Goal: Information Seeking & Learning: Learn about a topic

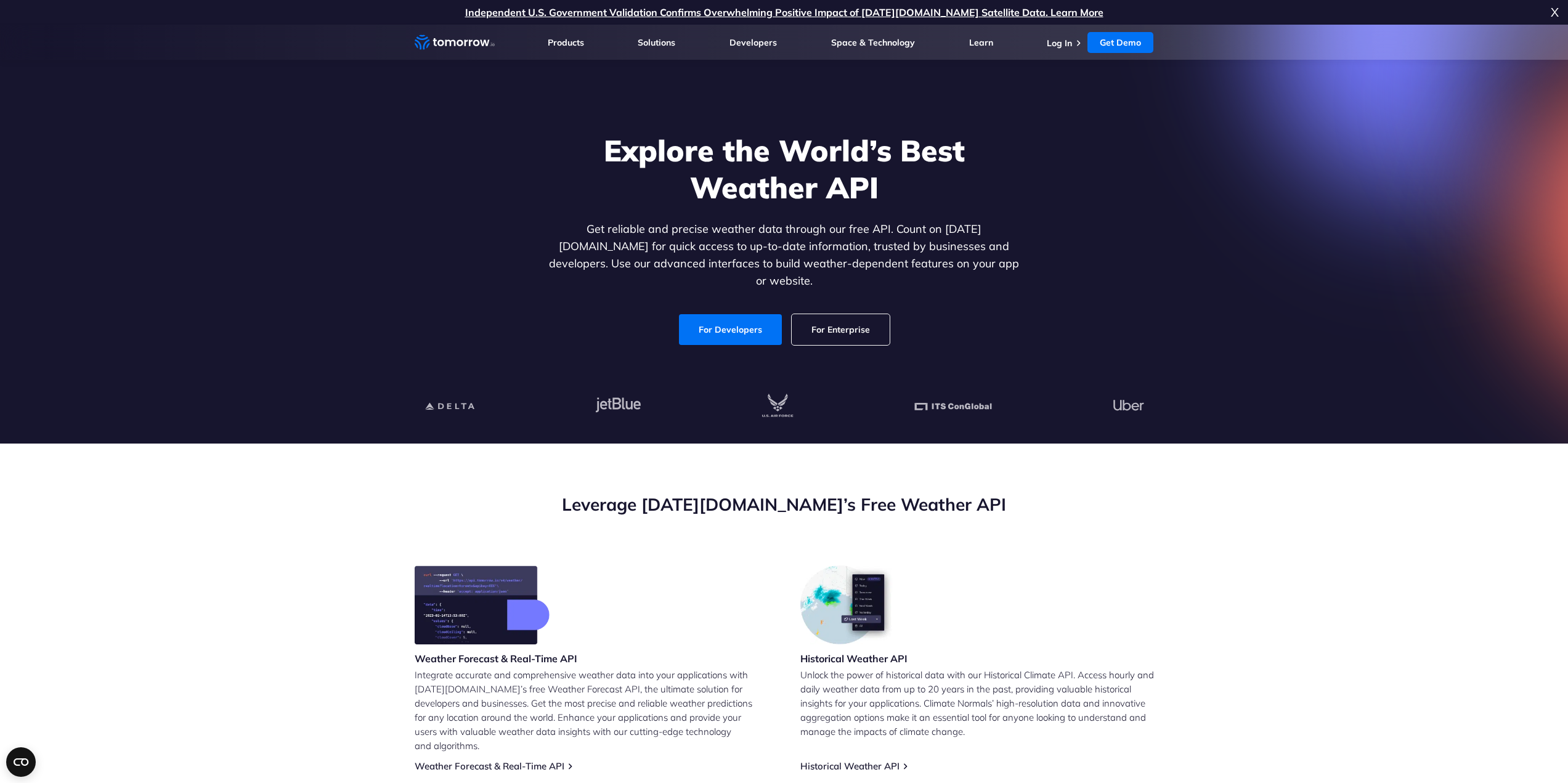
click at [870, 326] on link "For Enterprise" at bounding box center [840, 329] width 98 height 31
click at [756, 315] on link "For Developers" at bounding box center [731, 329] width 103 height 31
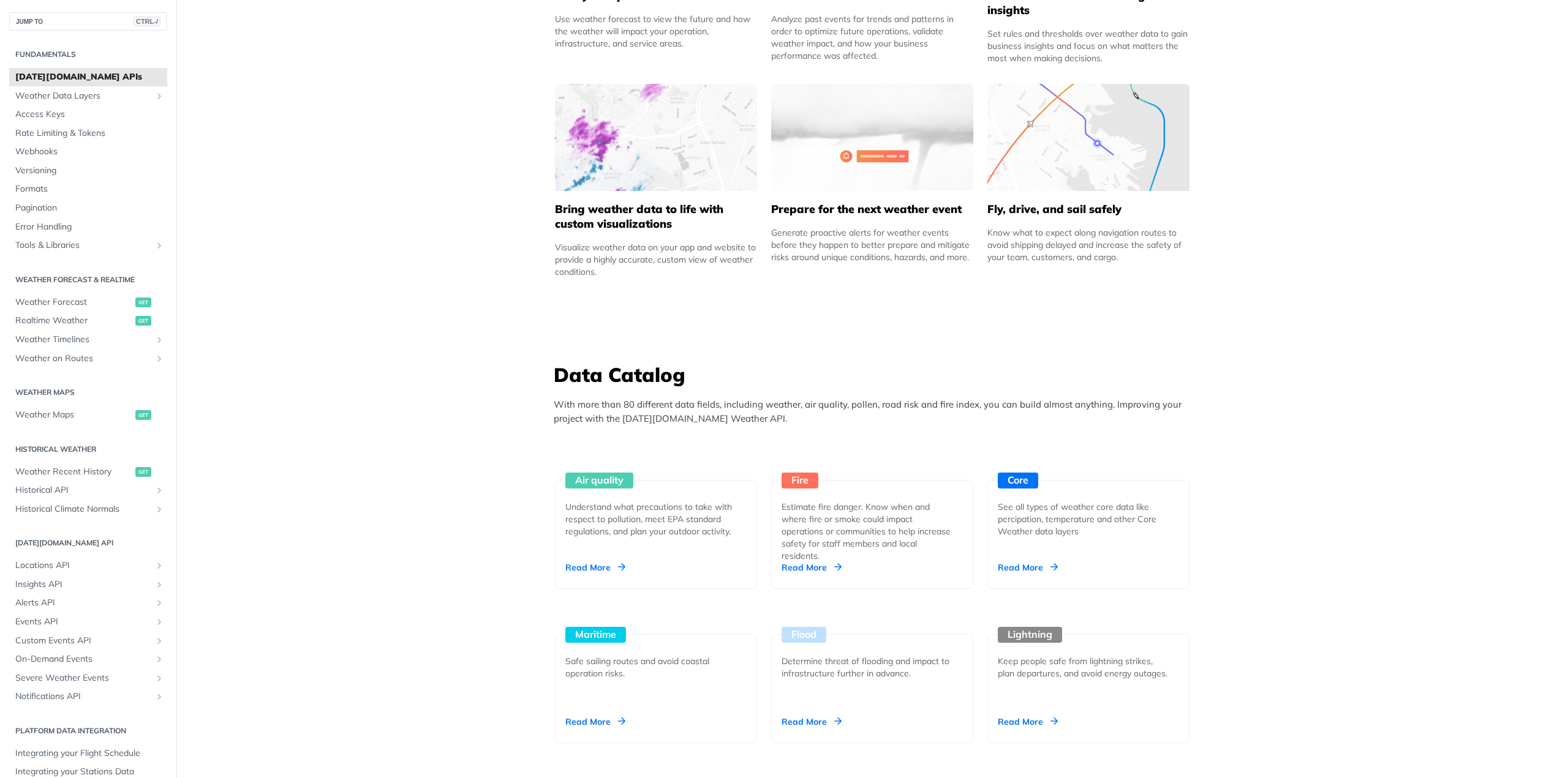
scroll to position [918, 0]
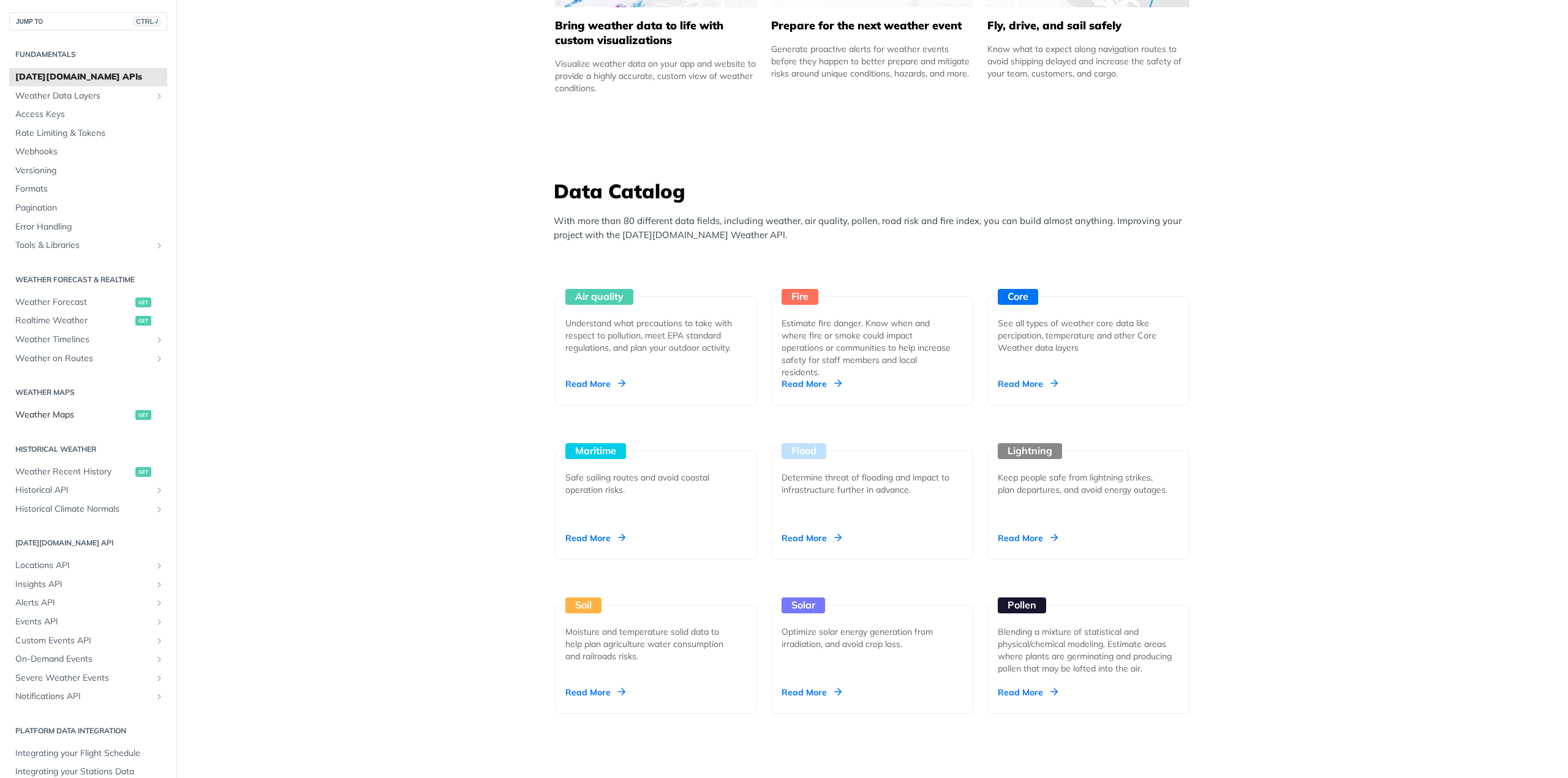
click at [98, 416] on span "Weather Maps" at bounding box center [74, 415] width 117 height 12
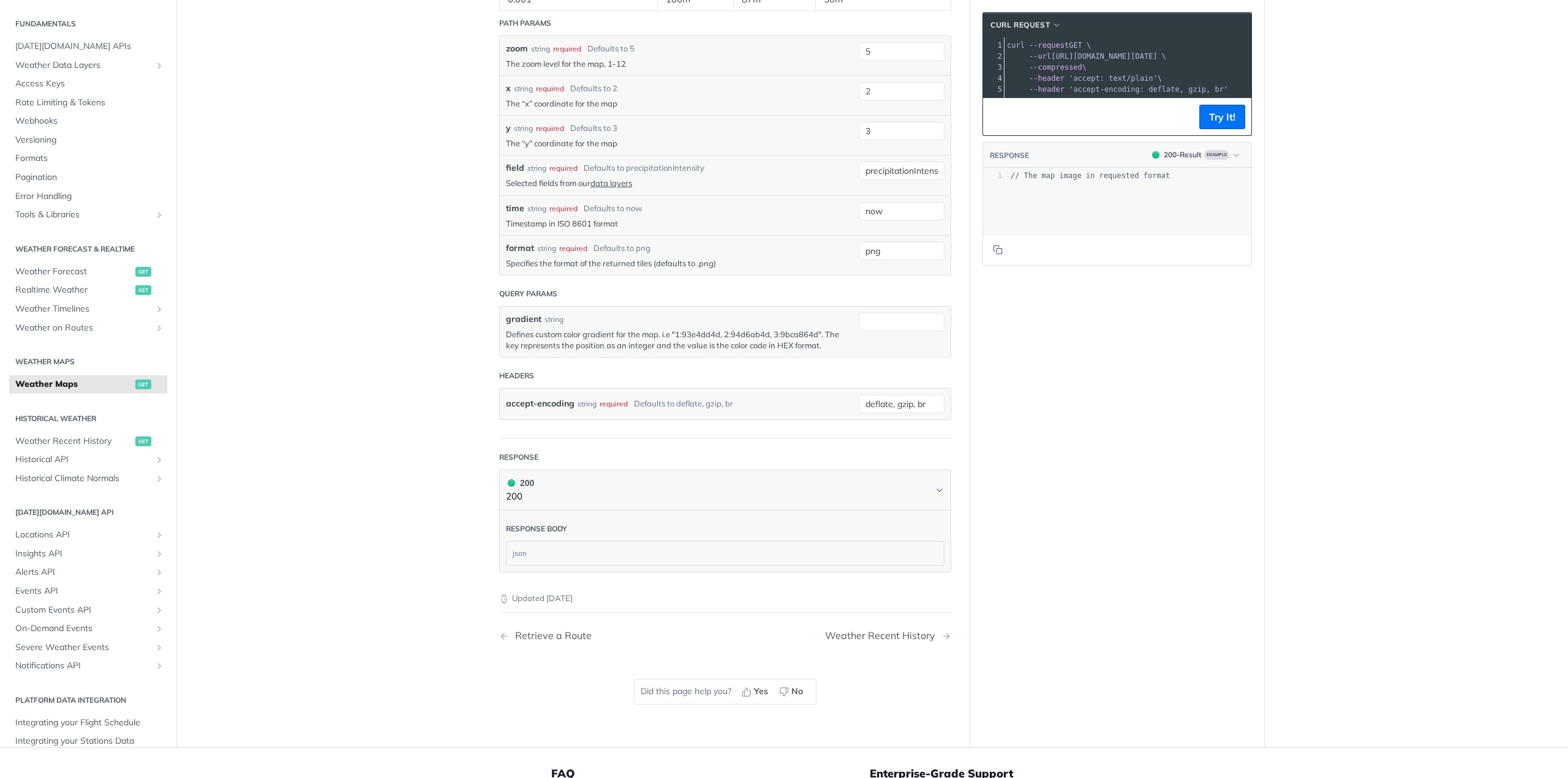
scroll to position [1347, 0]
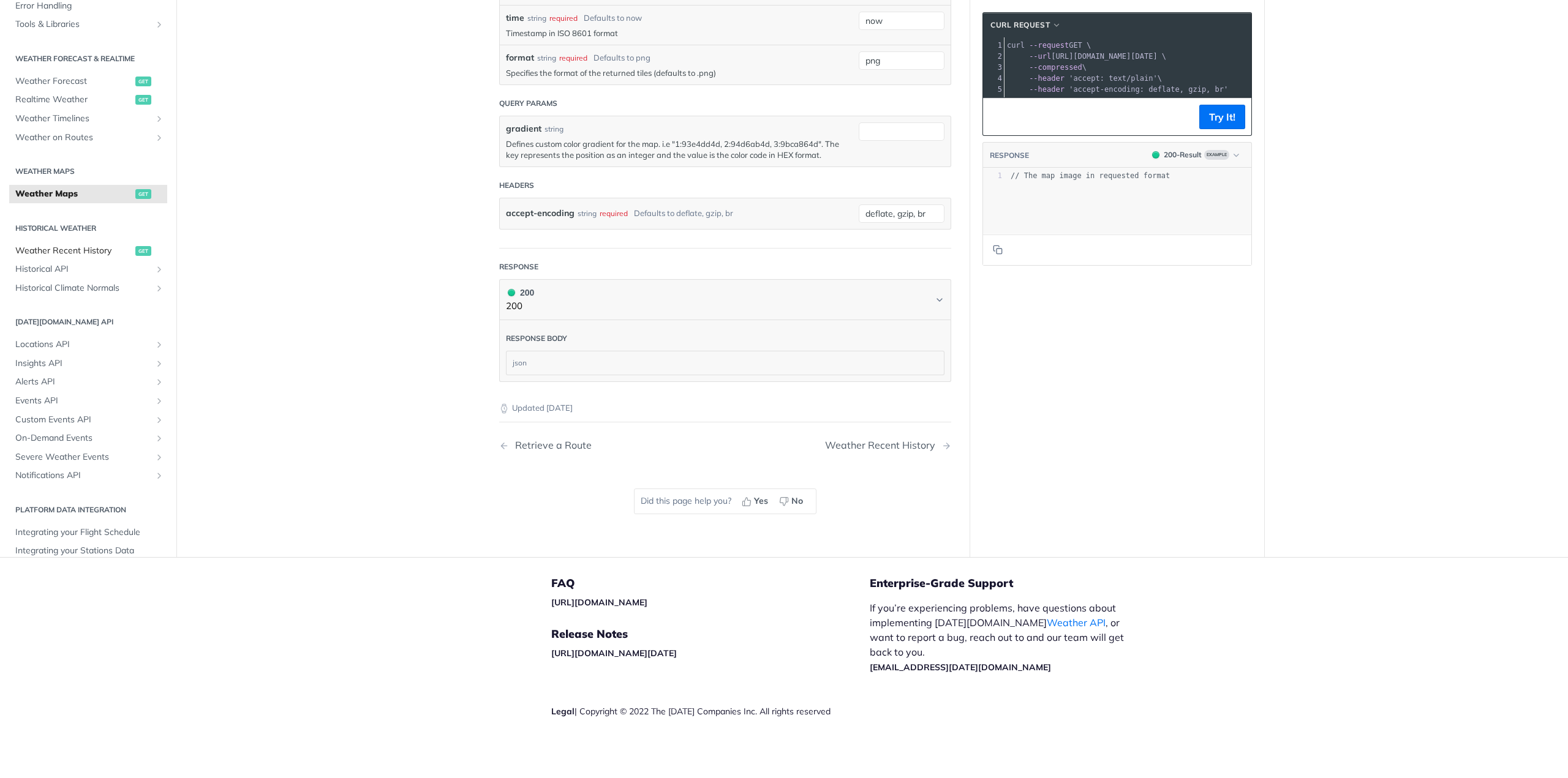
click at [62, 257] on span "Weather Recent History" at bounding box center [74, 250] width 117 height 12
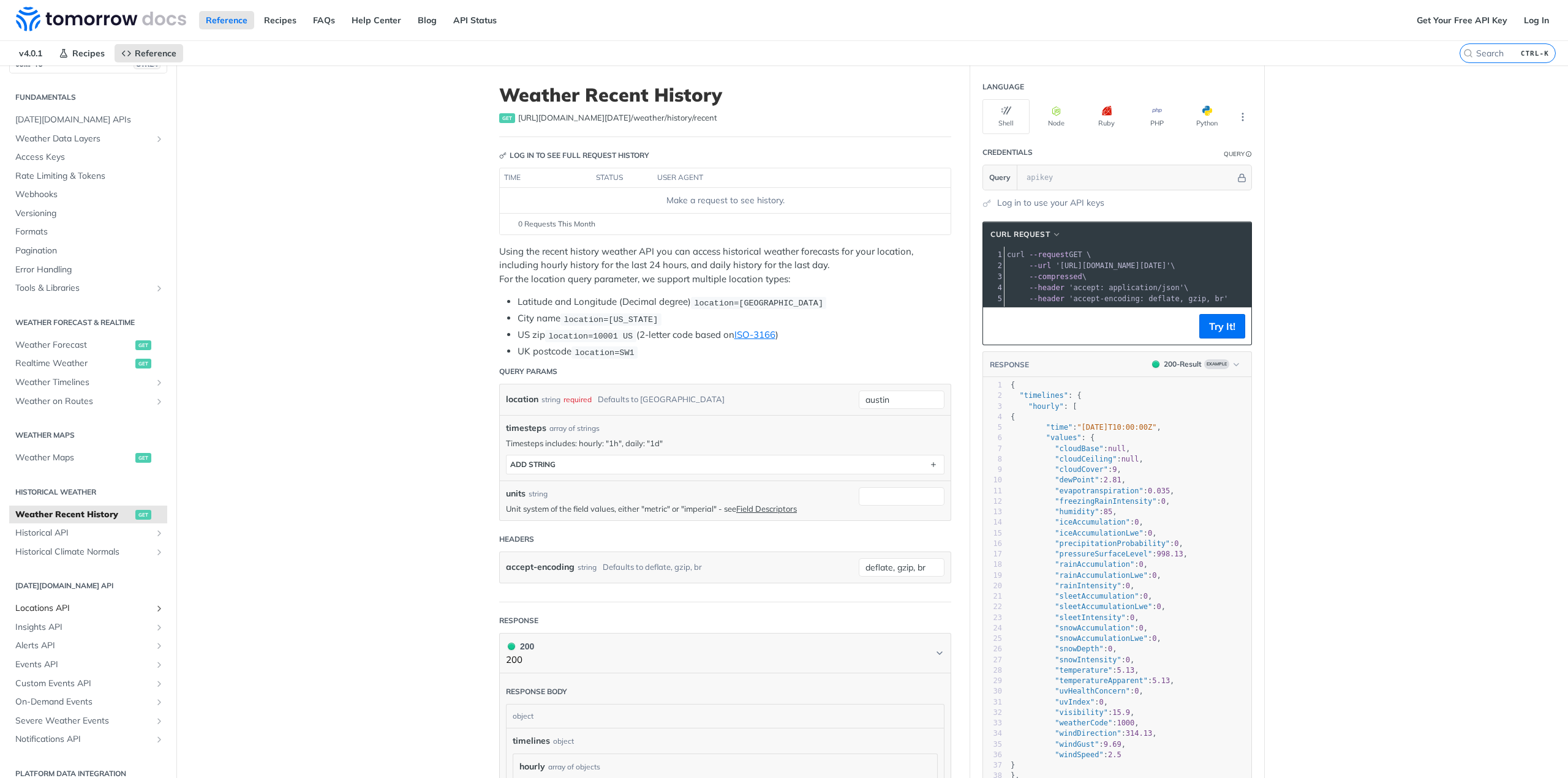
scroll to position [36, 0]
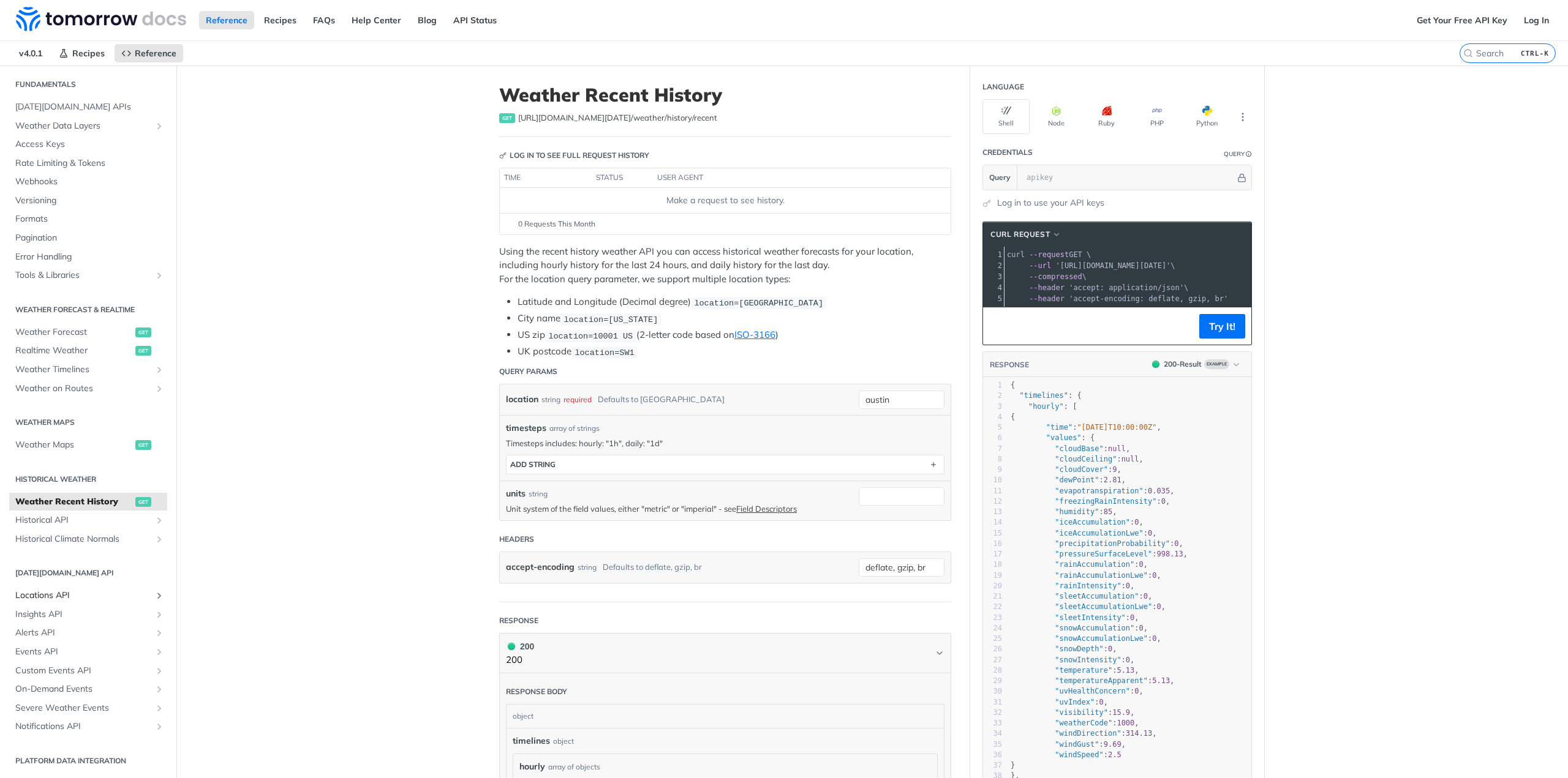
click at [57, 598] on span "Locations API" at bounding box center [83, 595] width 136 height 12
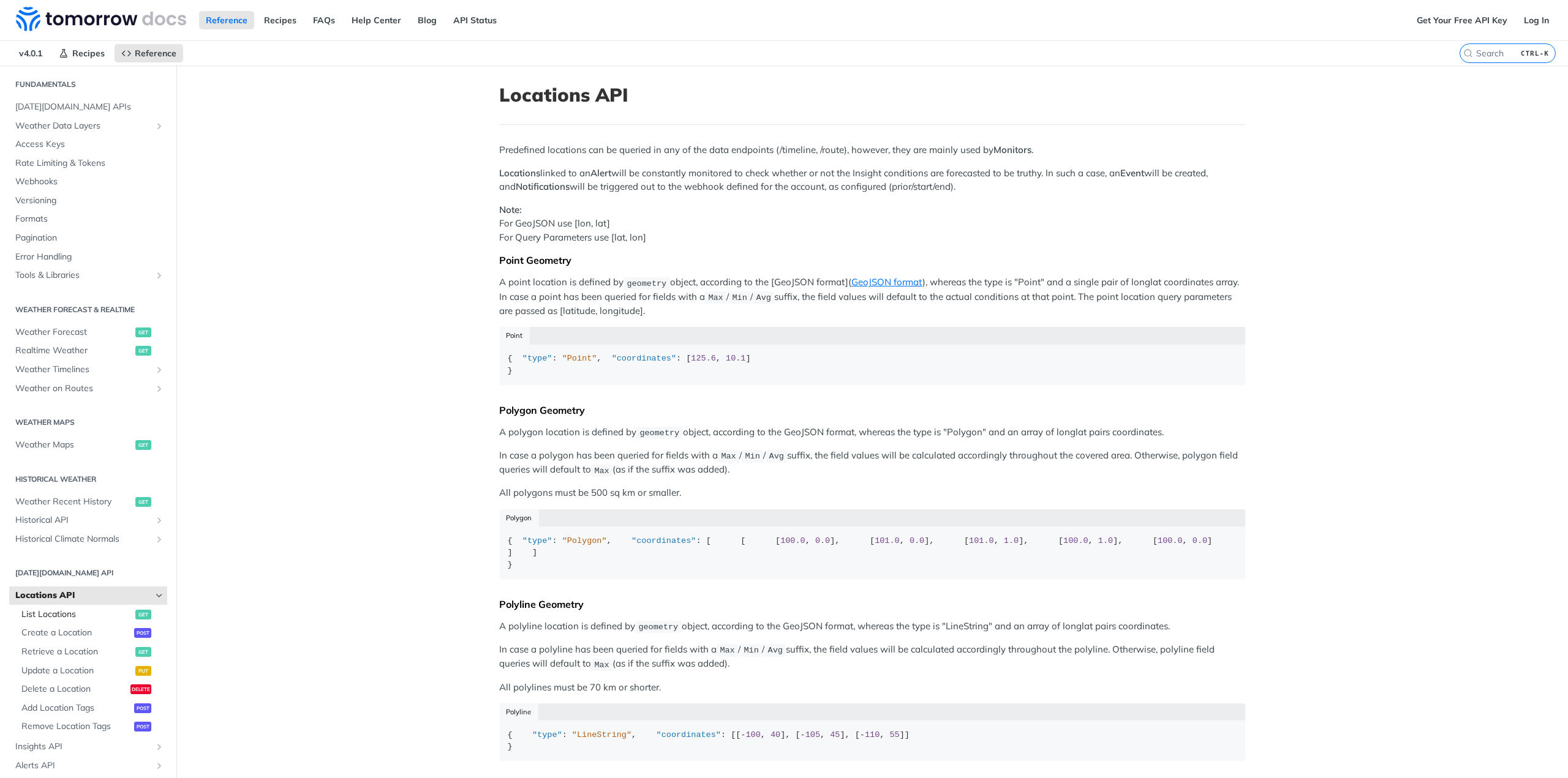
click at [50, 610] on span "List Locations" at bounding box center [77, 615] width 111 height 12
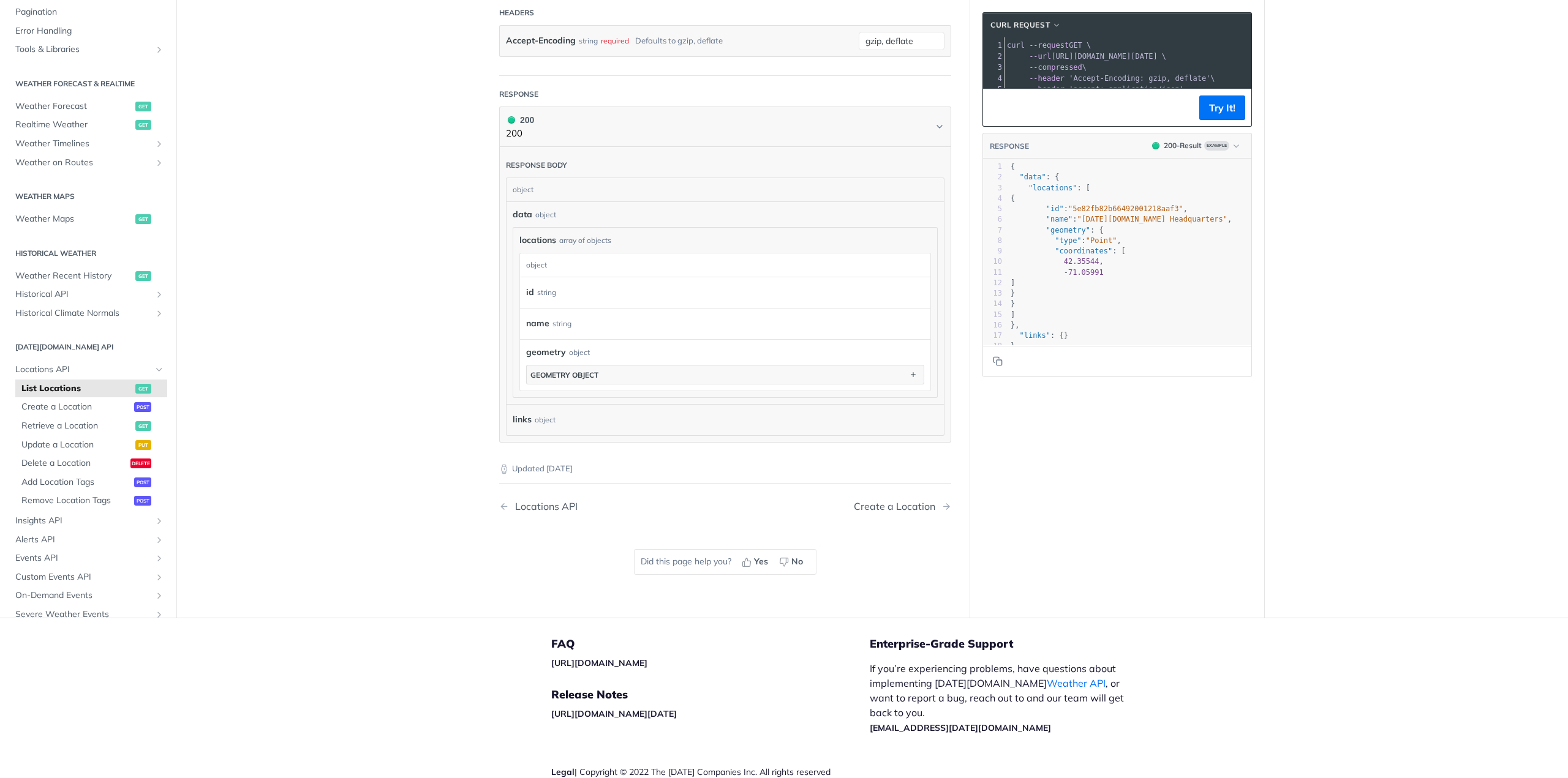
scroll to position [245, 0]
